Goal: Task Accomplishment & Management: Use online tool/utility

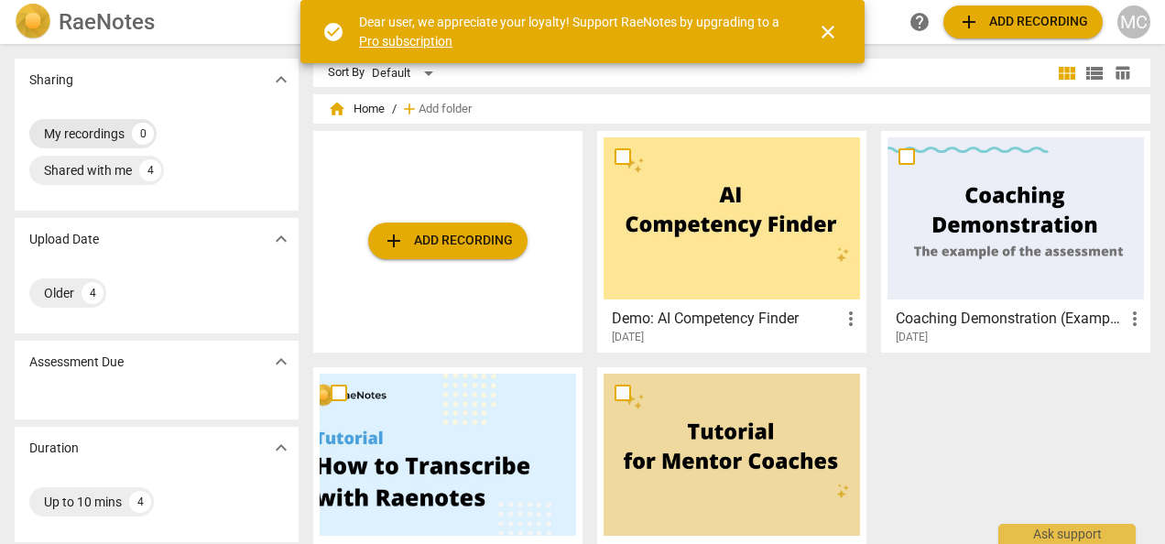
click at [86, 132] on div "My recordings" at bounding box center [84, 134] width 81 height 18
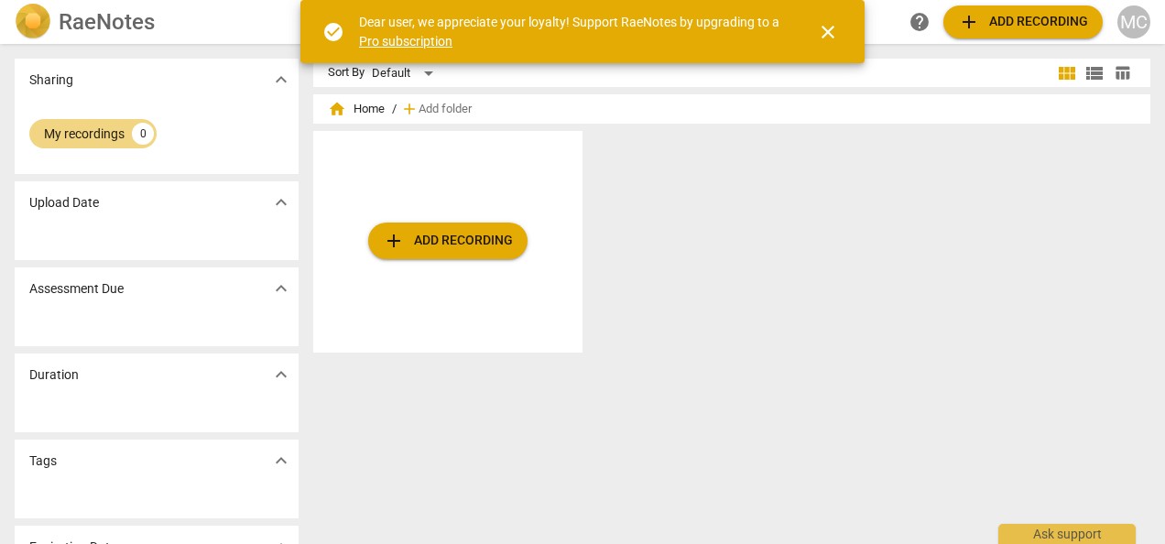
click at [186, 221] on div "Upload Date expand_more" at bounding box center [157, 202] width 284 height 42
click at [81, 201] on p "Upload Date" at bounding box center [64, 202] width 70 height 19
click at [272, 202] on span "expand_more" at bounding box center [281, 202] width 22 height 22
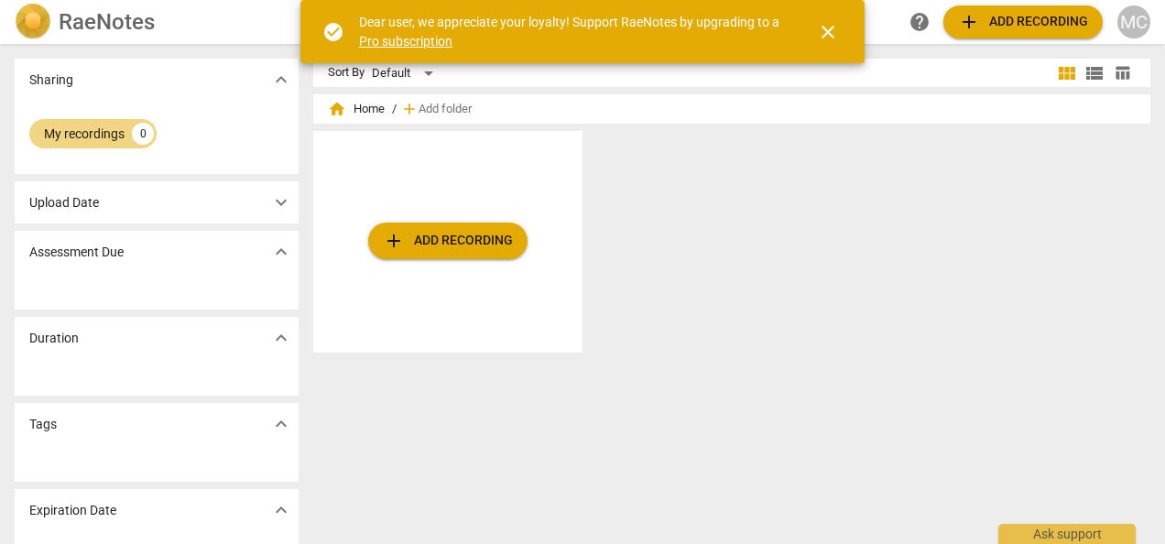
click at [272, 202] on span "expand_more" at bounding box center [281, 202] width 22 height 22
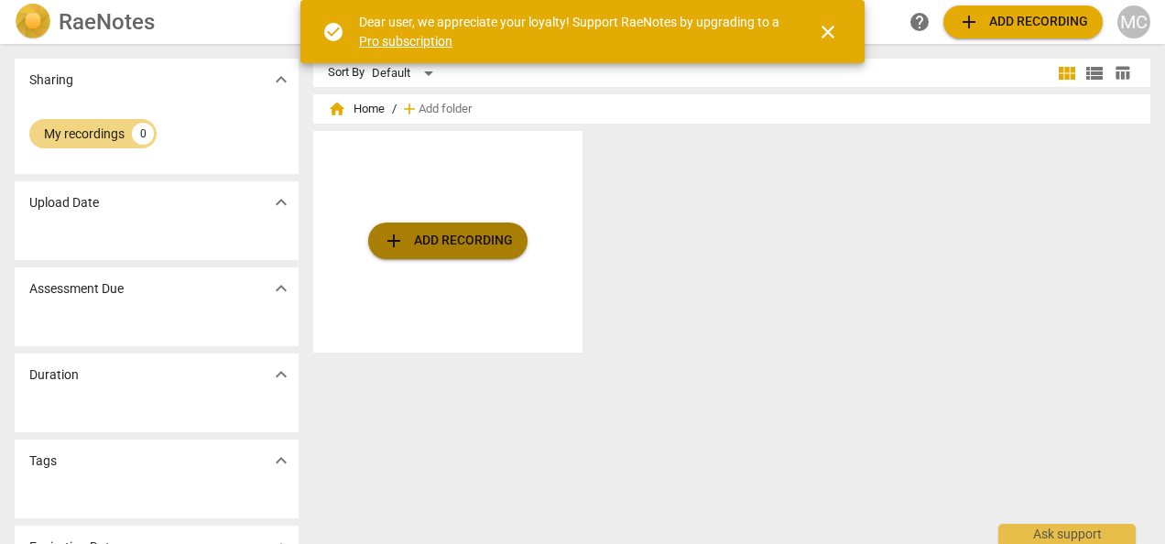
click at [452, 251] on span "add Add recording" at bounding box center [448, 241] width 130 height 22
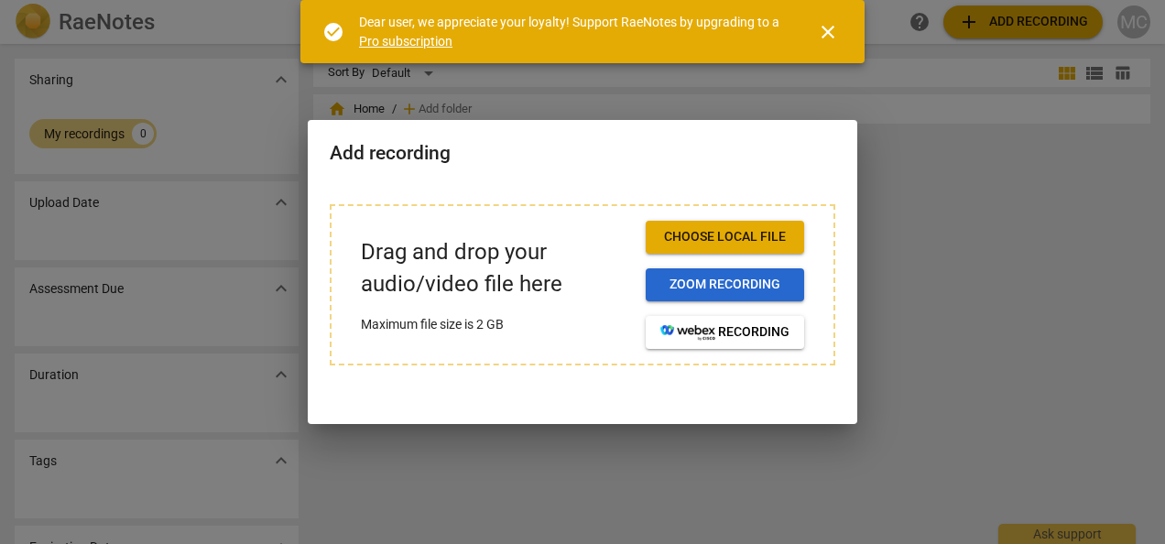
click at [707, 290] on span "Zoom recording" at bounding box center [724, 285] width 129 height 18
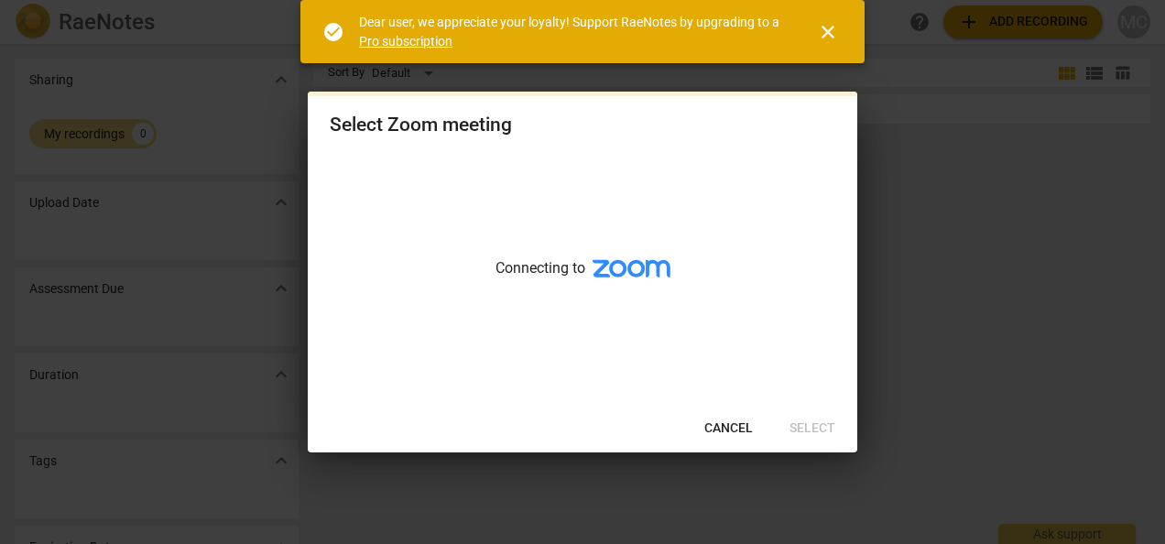
click at [827, 33] on span "close" at bounding box center [828, 32] width 22 height 22
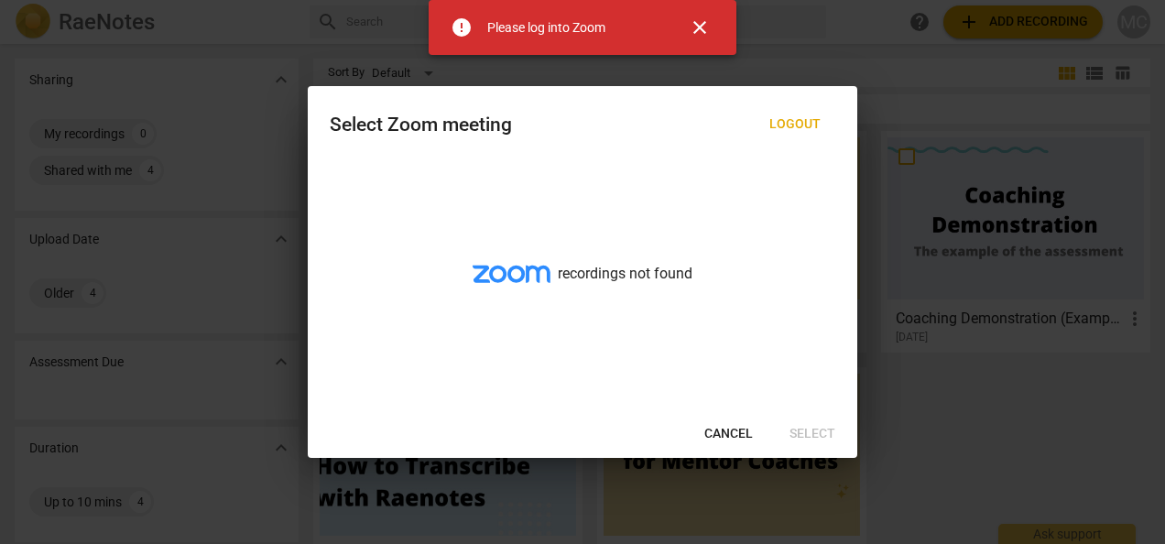
click at [692, 31] on span "close" at bounding box center [700, 27] width 22 height 22
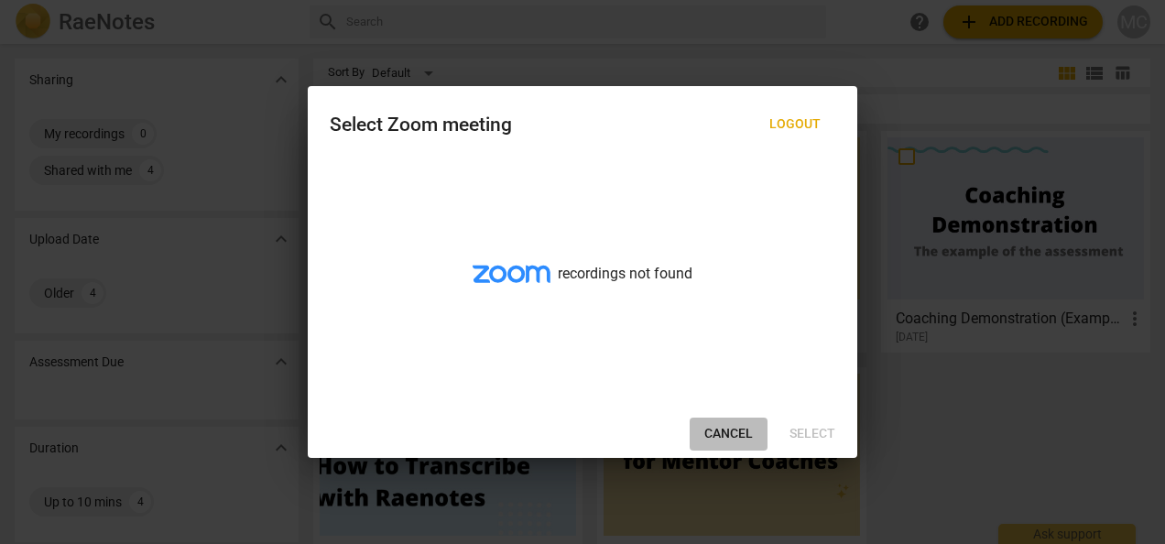
click at [725, 427] on span "Cancel" at bounding box center [728, 434] width 49 height 18
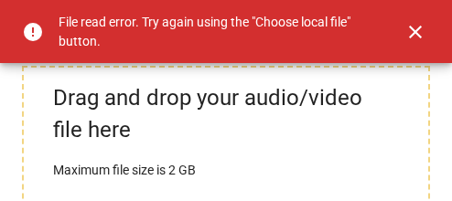
click at [419, 38] on span "close" at bounding box center [416, 32] width 22 height 22
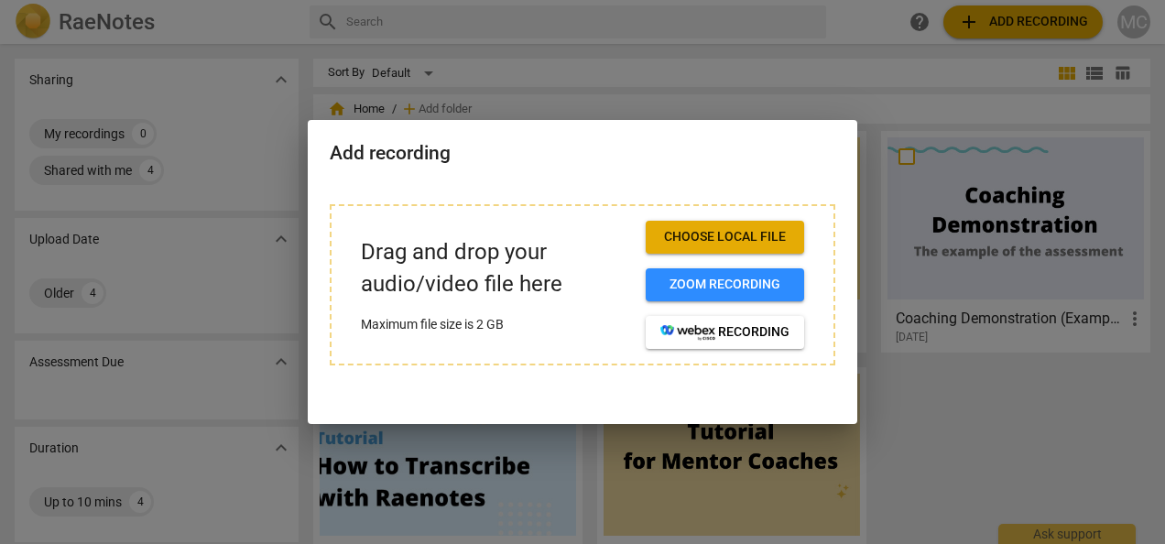
click at [673, 234] on span "Choose local file" at bounding box center [724, 237] width 129 height 18
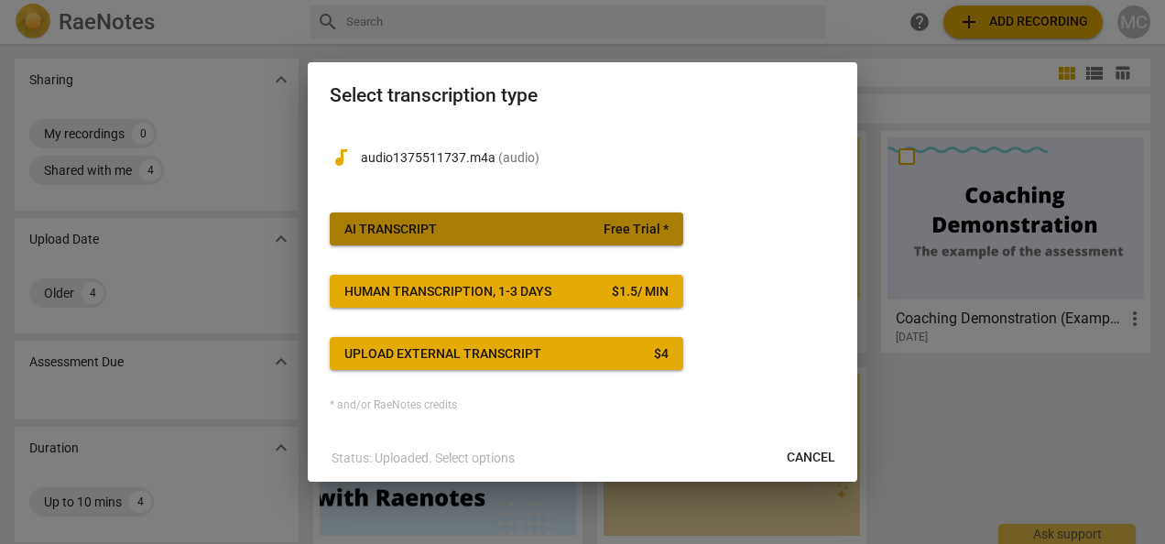
click at [576, 231] on span "AI Transcript Free Trial *" at bounding box center [506, 230] width 324 height 18
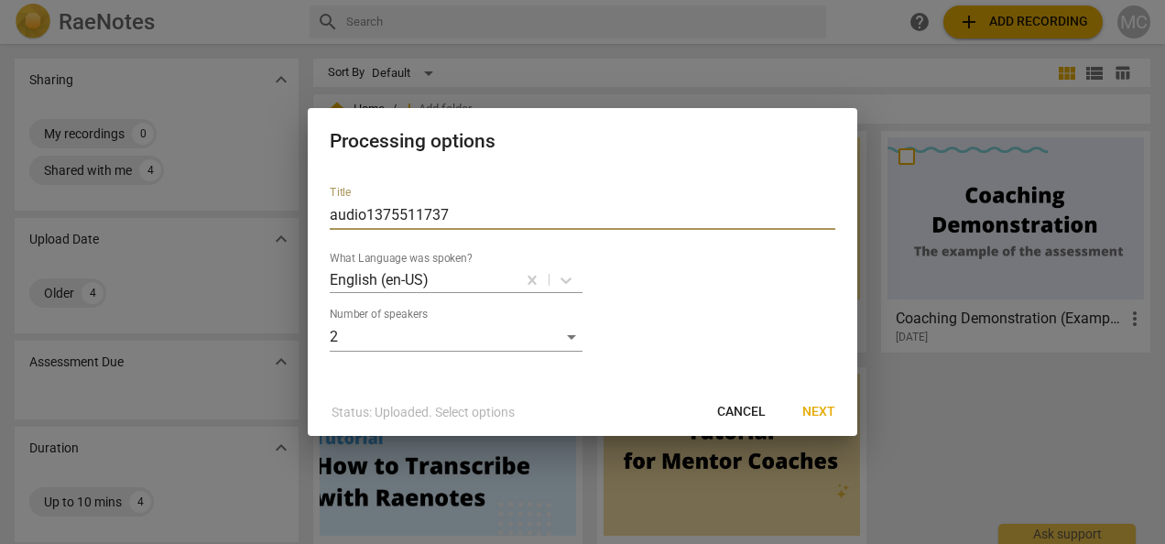
click at [452, 209] on input "audio1375511737" at bounding box center [582, 215] width 505 height 29
drag, startPoint x: 465, startPoint y: 223, endPoint x: 253, endPoint y: 225, distance: 212.5
click at [253, 225] on div "Processing options Title audio1375511737 What Language was spoken? English (en-…" at bounding box center [582, 272] width 1165 height 544
type input "Olga 21 Aug 2025"
click at [821, 407] on span "Next" at bounding box center [818, 412] width 33 height 18
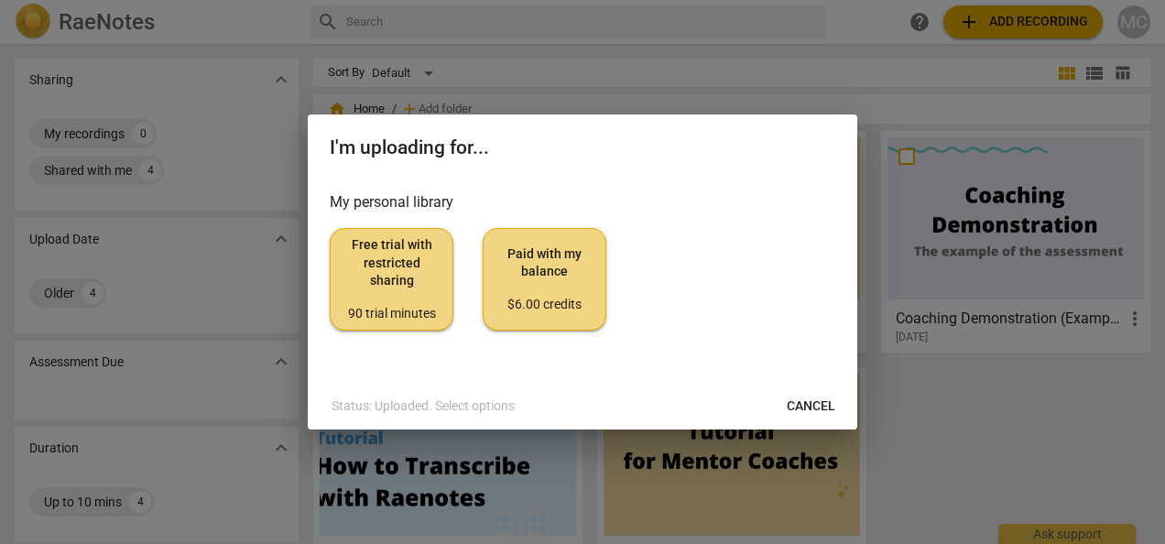
click at [398, 267] on span "Free trial with restricted sharing 90 trial minutes" at bounding box center [391, 279] width 92 height 86
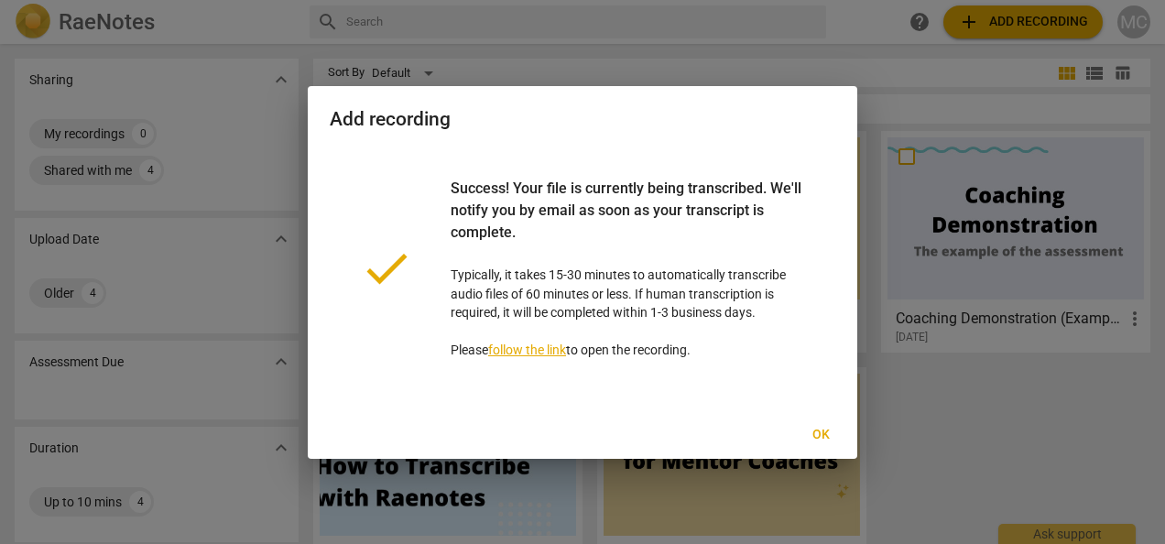
click at [513, 350] on link "follow the link" at bounding box center [527, 349] width 78 height 15
